Goal: Transaction & Acquisition: Purchase product/service

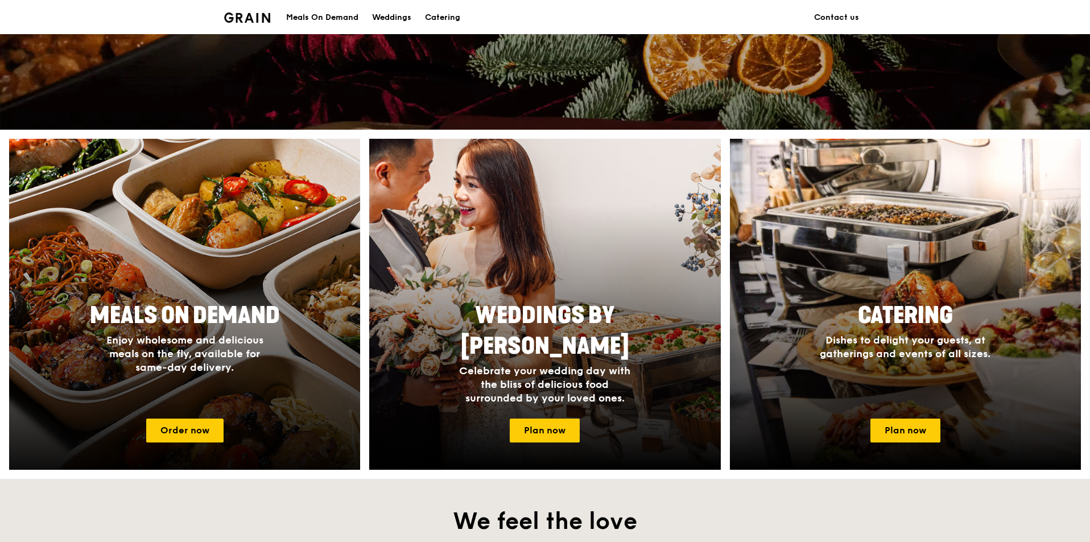
scroll to position [455, 0]
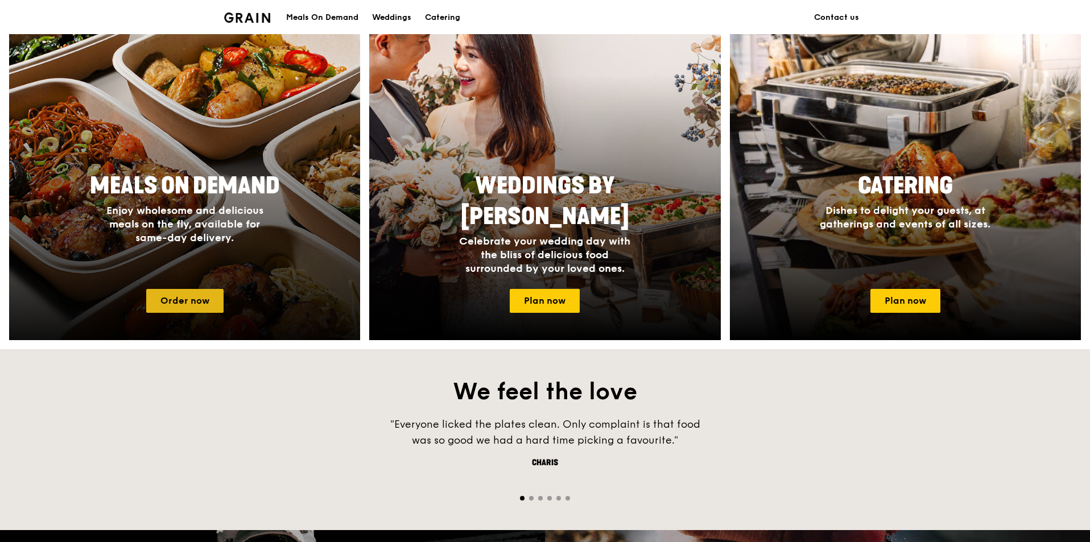
click at [191, 304] on link "Order now" at bounding box center [184, 301] width 77 height 24
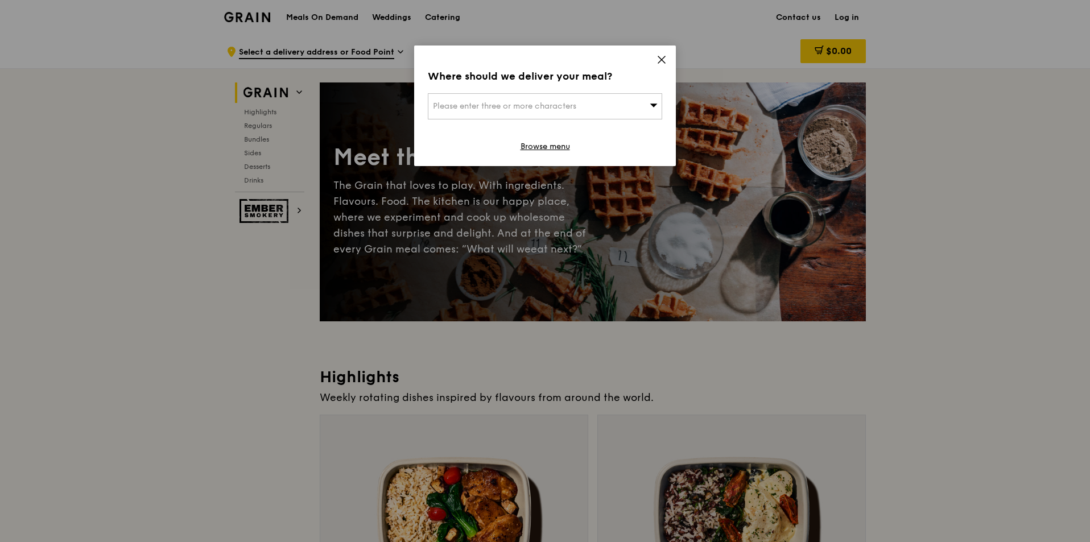
click at [662, 56] on icon at bounding box center [661, 60] width 10 height 10
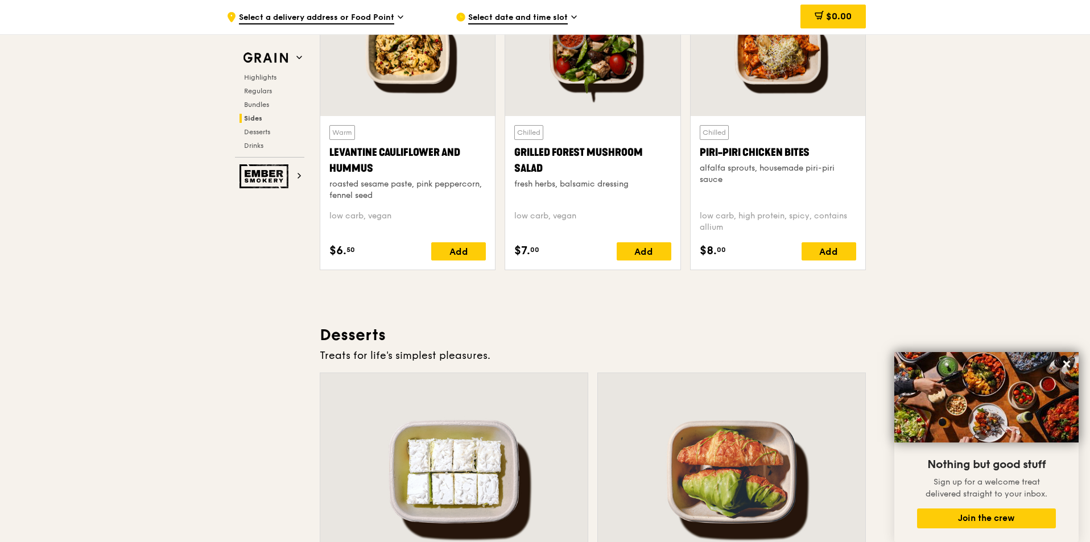
scroll to position [2844, 0]
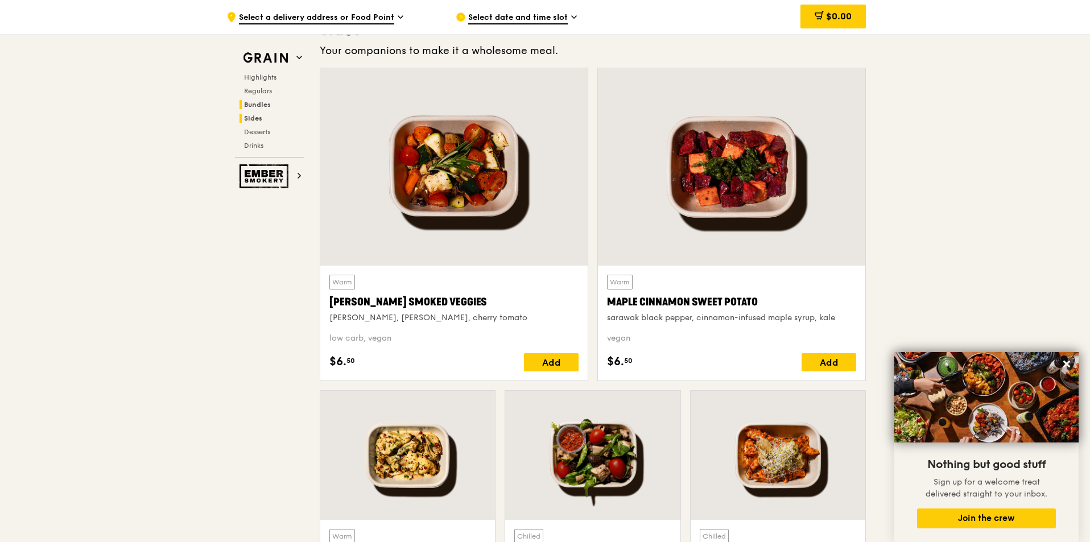
click at [272, 104] on h2 "Bundles" at bounding box center [271, 104] width 65 height 9
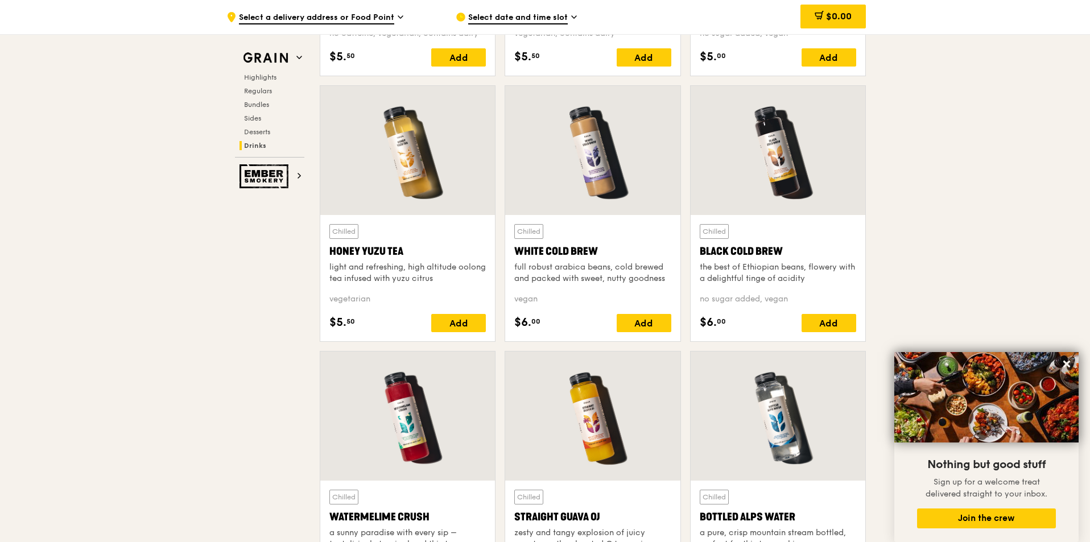
scroll to position [4494, 0]
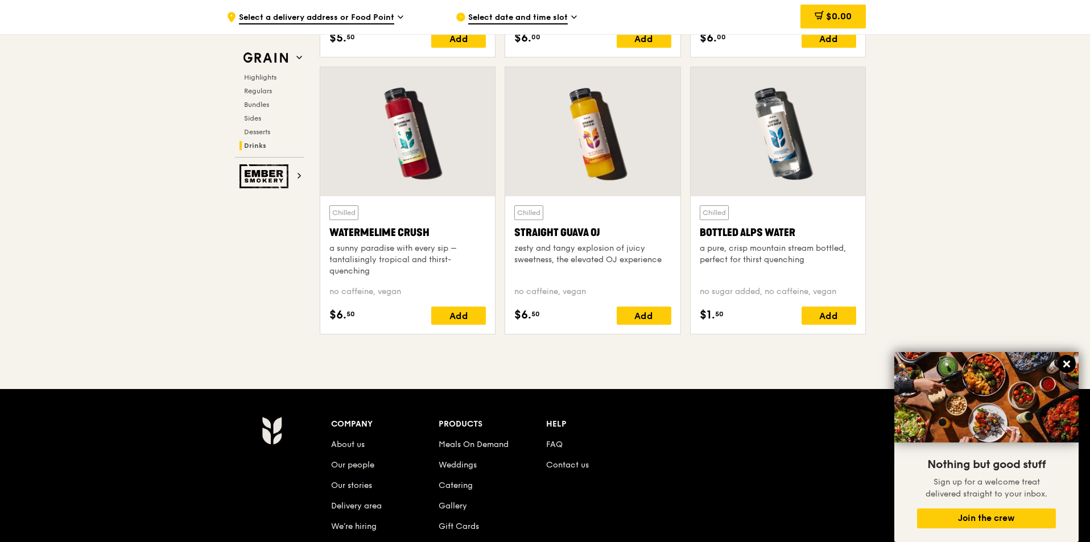
click at [1064, 360] on icon at bounding box center [1066, 364] width 10 height 10
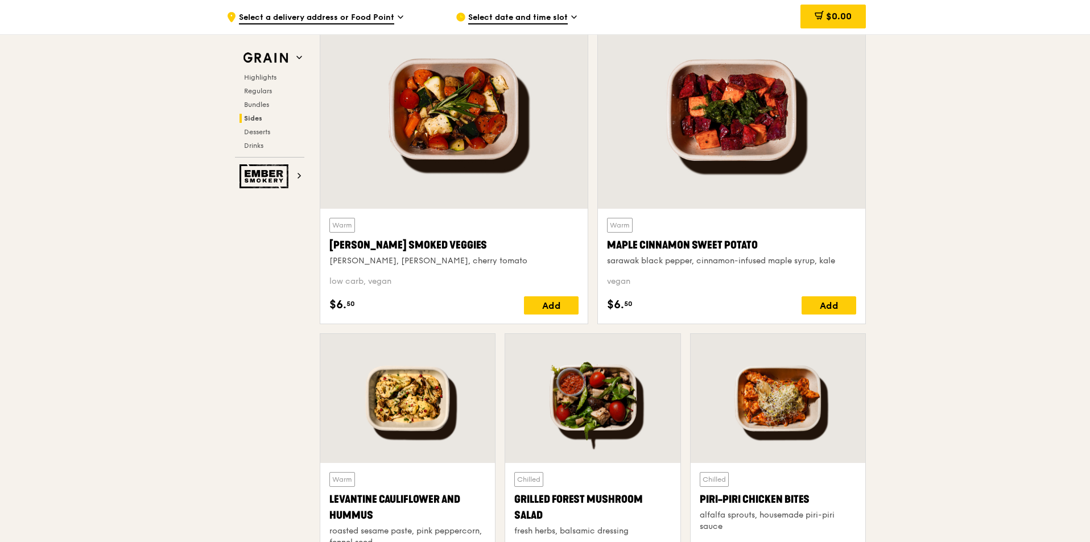
scroll to position [2162, 0]
